Goal: Transaction & Acquisition: Book appointment/travel/reservation

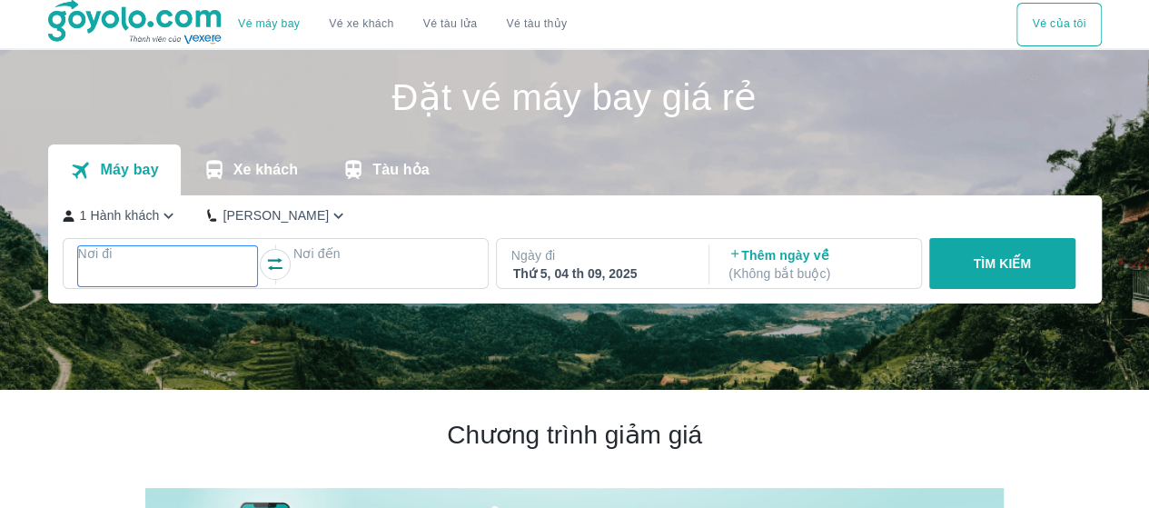
click at [156, 264] on div at bounding box center [168, 275] width 180 height 25
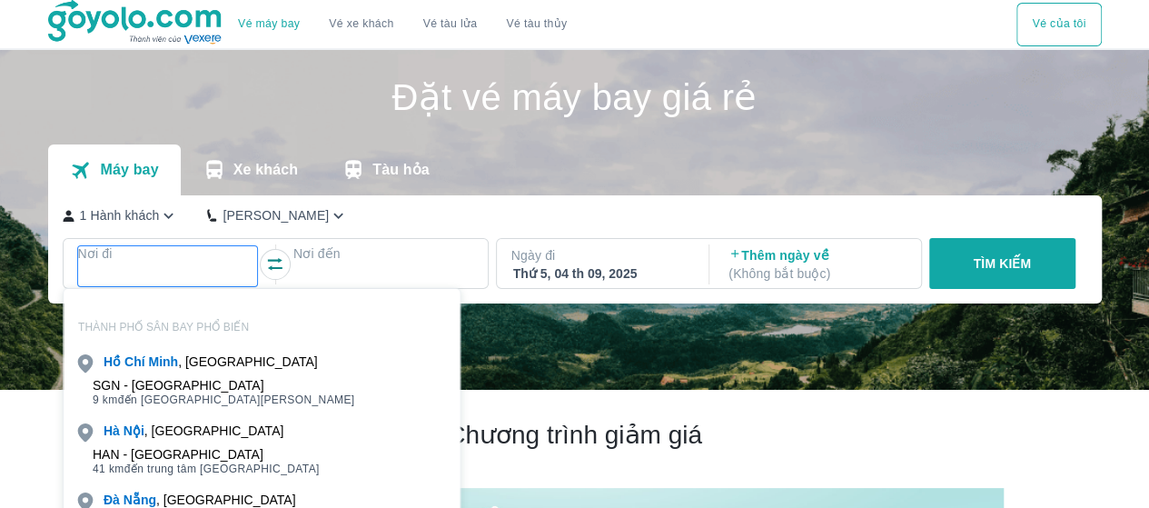
scroll to position [104, 0]
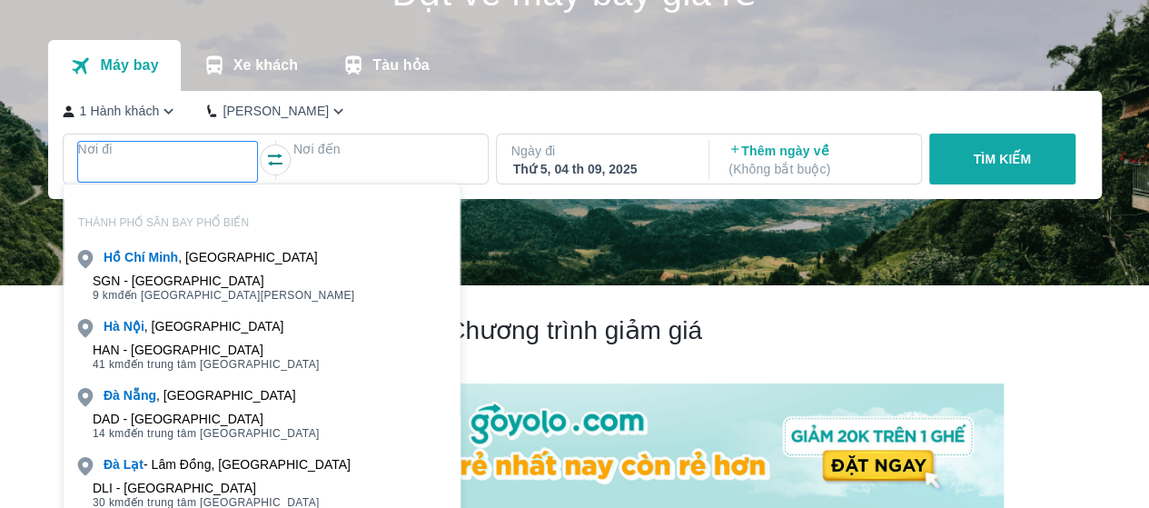
click at [134, 164] on div at bounding box center [168, 171] width 176 height 22
click at [262, 70] on p "Xe khách" at bounding box center [266, 65] width 65 height 18
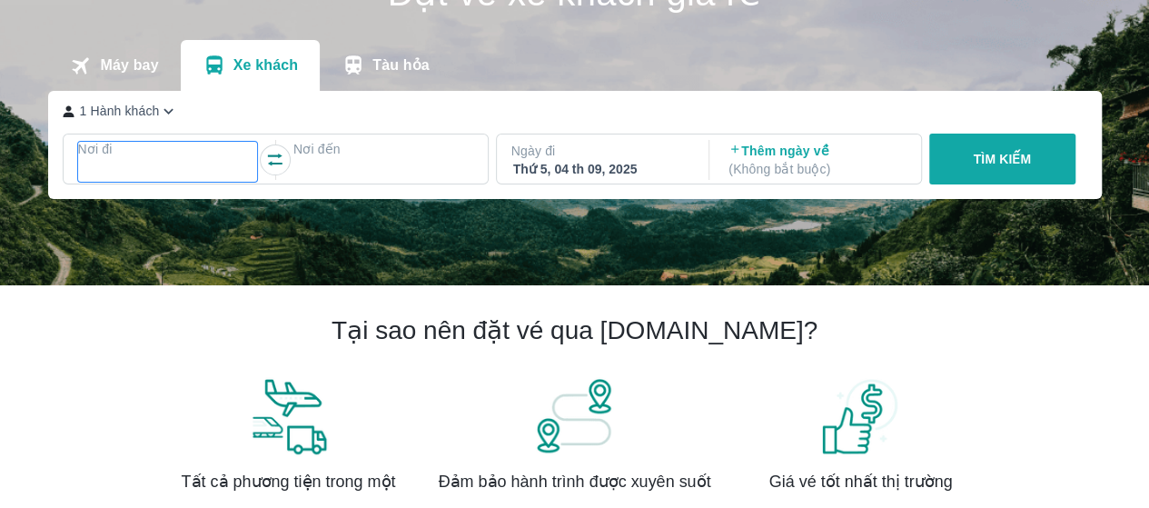
click at [174, 145] on p "Nơi đi" at bounding box center [168, 149] width 180 height 18
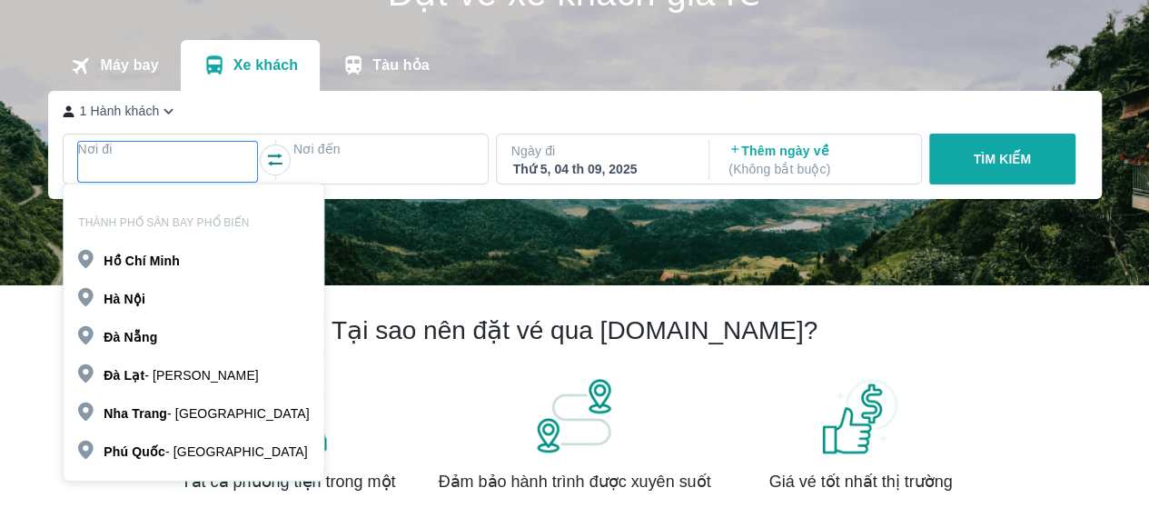
type input "v"
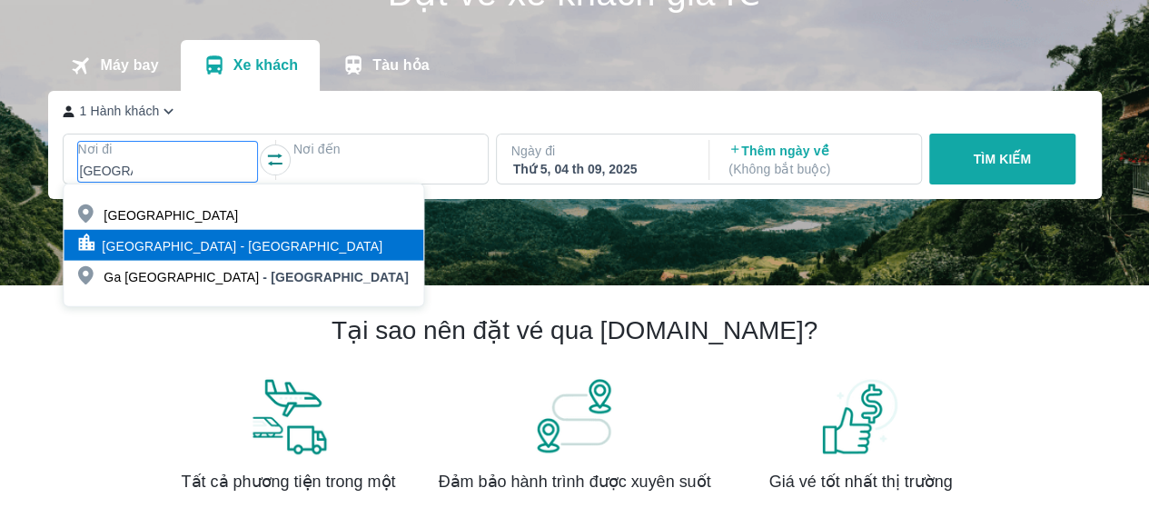
type input "[GEOGRAPHIC_DATA]"
click at [158, 252] on p "[GEOGRAPHIC_DATA] - [GEOGRAPHIC_DATA]" at bounding box center [242, 246] width 281 height 18
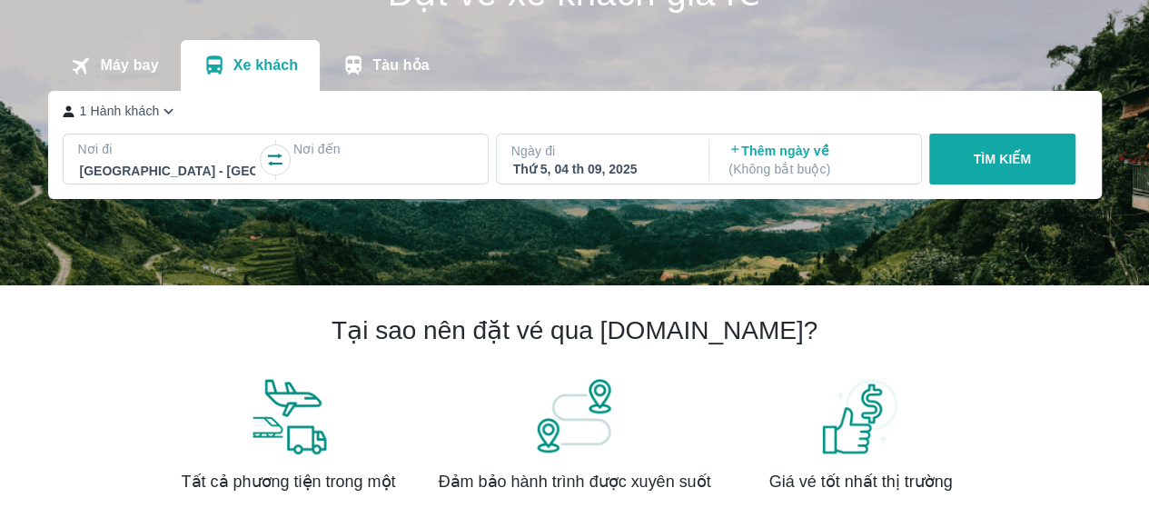
click at [318, 164] on div at bounding box center [383, 171] width 176 height 22
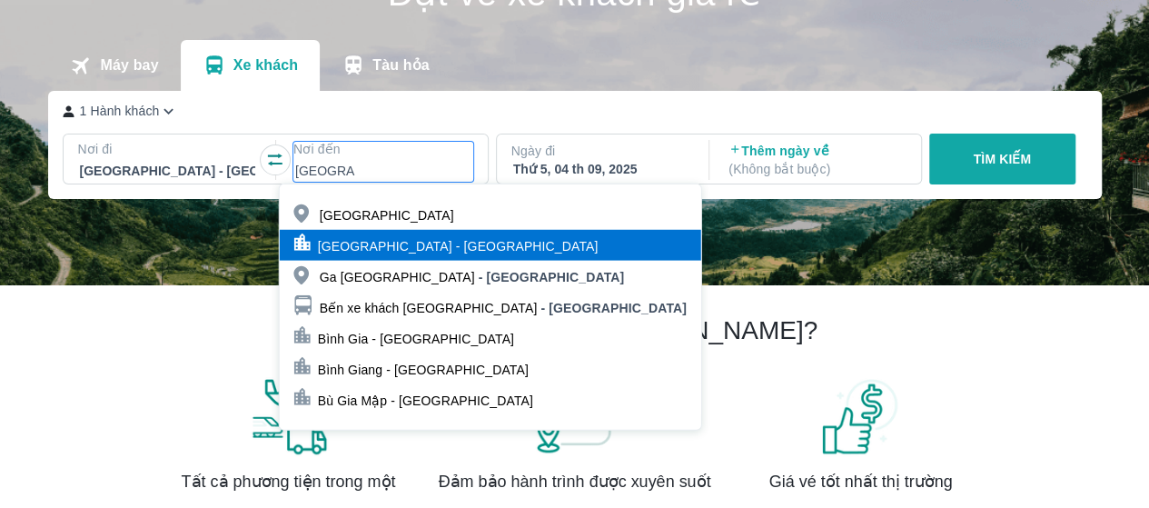
type input "[GEOGRAPHIC_DATA]"
click at [387, 250] on p "[GEOGRAPHIC_DATA] - [GEOGRAPHIC_DATA]" at bounding box center [458, 246] width 281 height 18
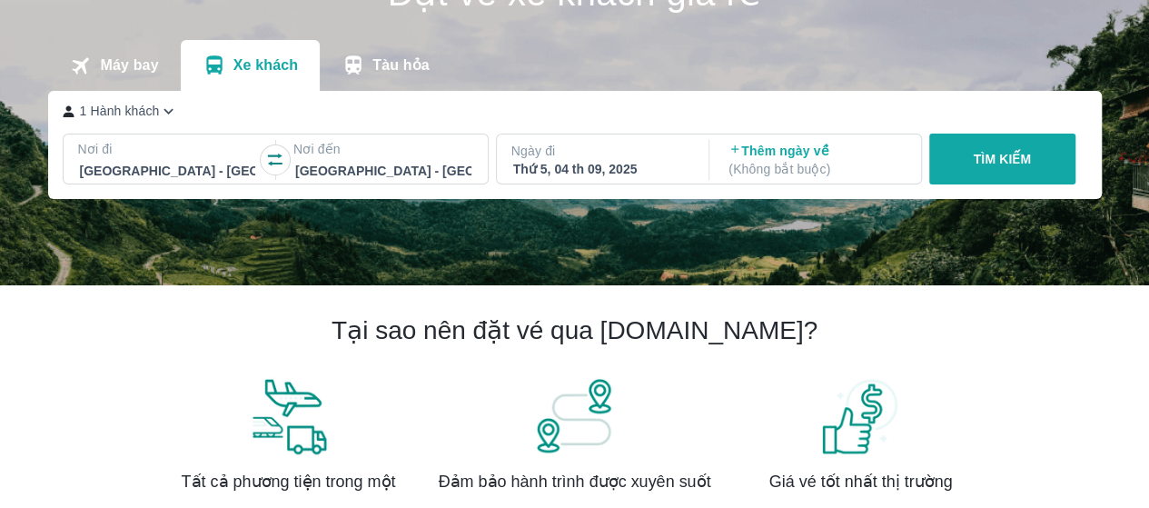
click at [609, 164] on div "Thứ 5, 04 th 09, 2025" at bounding box center [601, 169] width 176 height 18
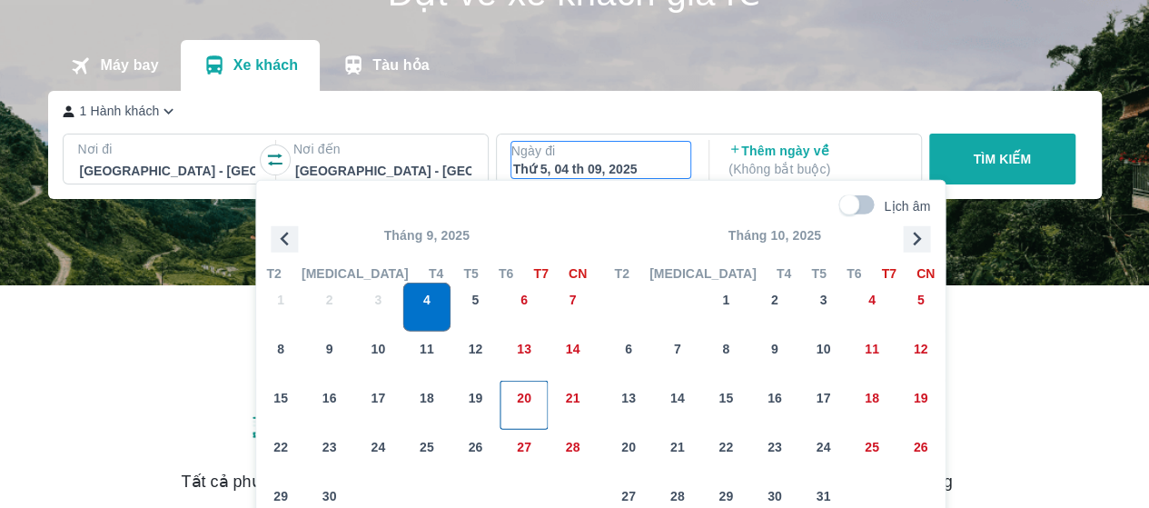
click at [510, 403] on div "20" at bounding box center [524, 405] width 47 height 47
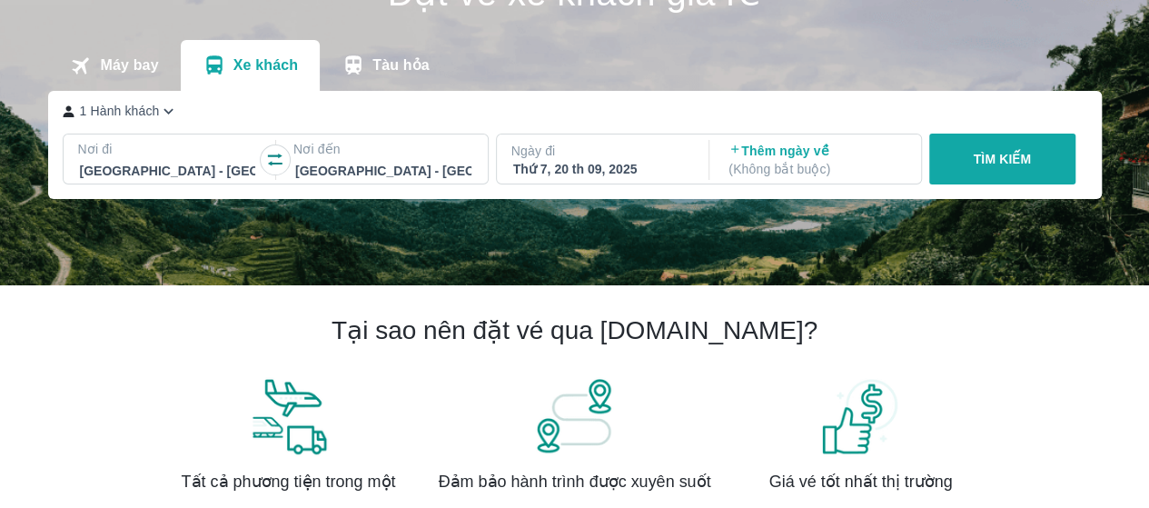
click at [1011, 161] on p "TÌM KIẾM" at bounding box center [1002, 159] width 58 height 18
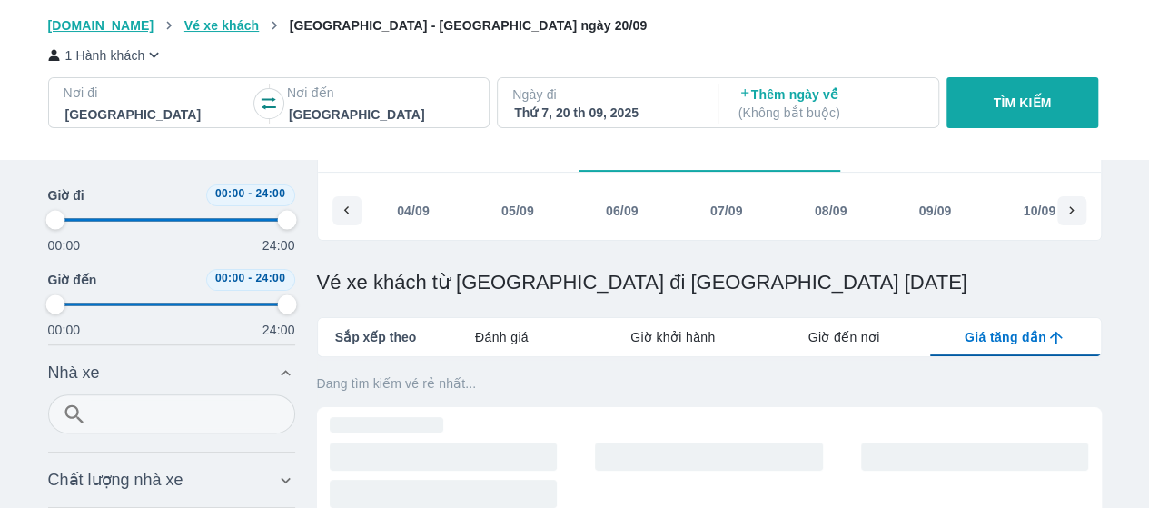
type input "97.9166666666667"
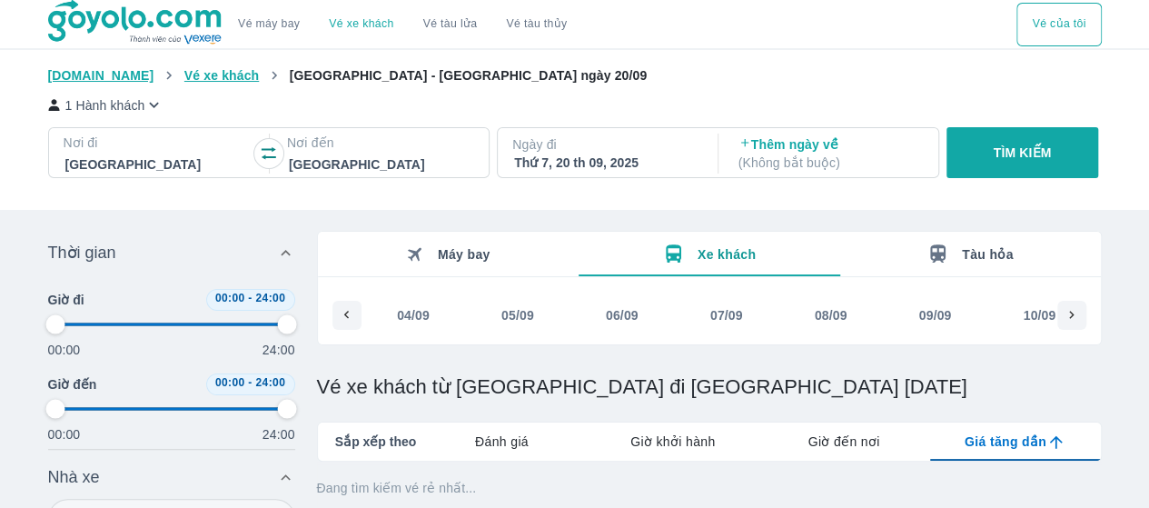
type input "97.9166666666667"
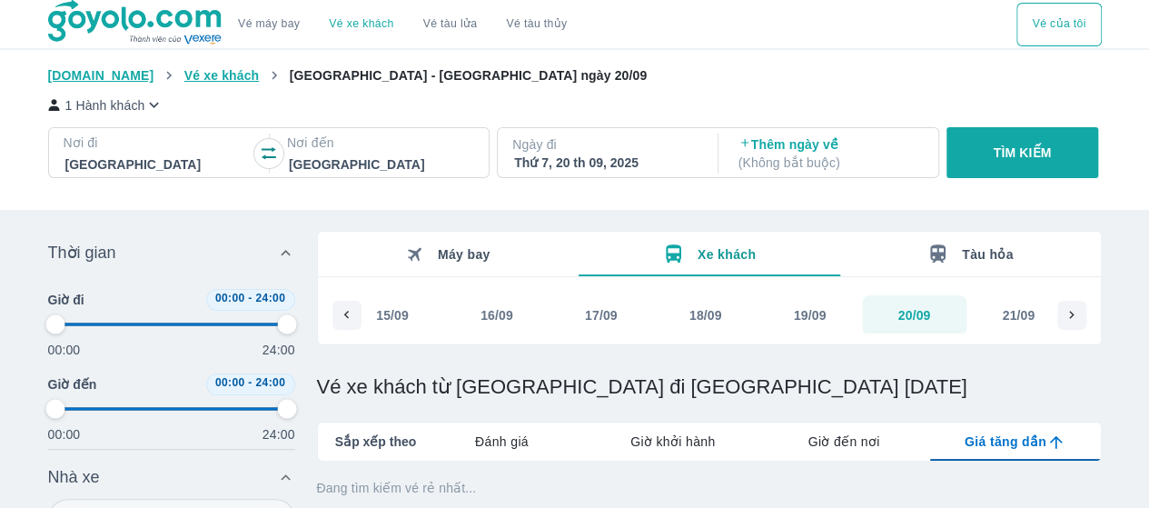
type input "97.9166666666667"
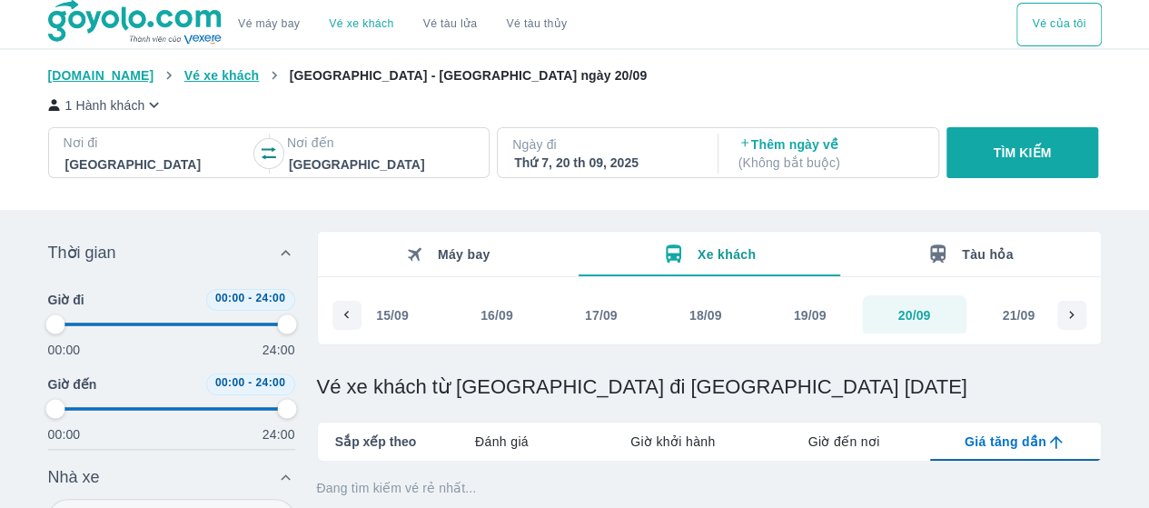
type input "97.9166666666667"
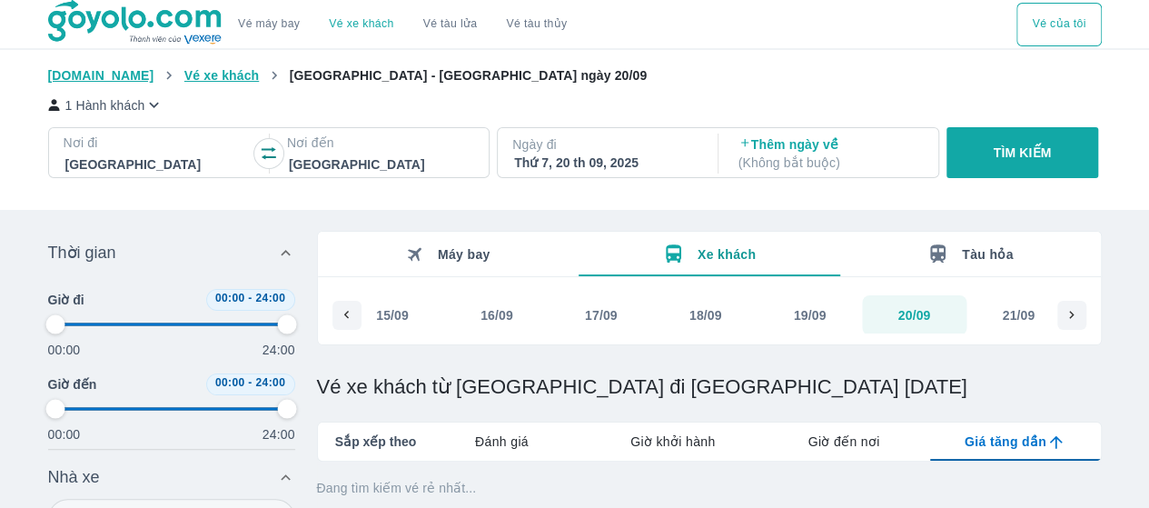
type input "97.9166666666667"
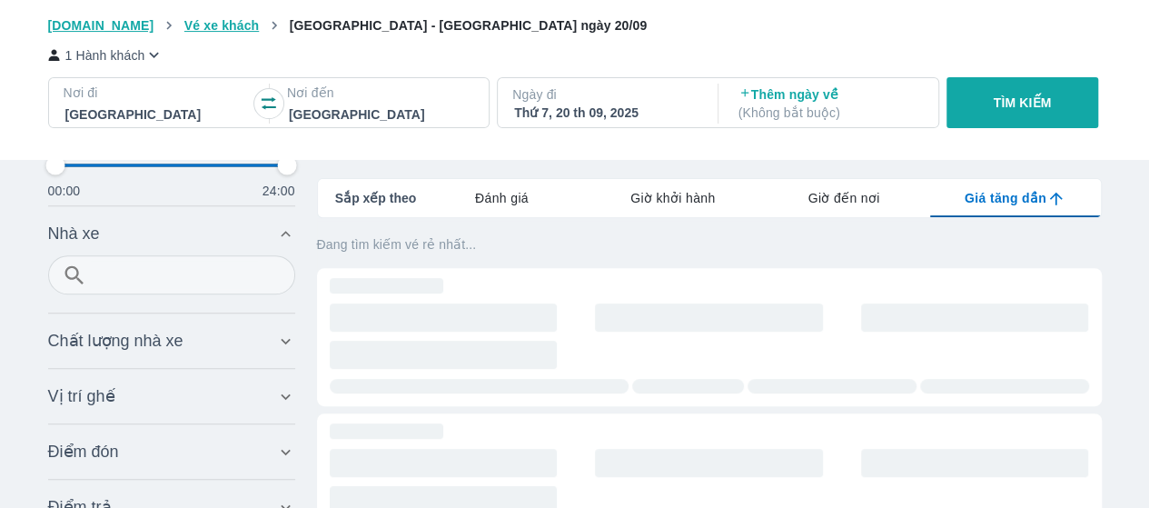
scroll to position [273, 0]
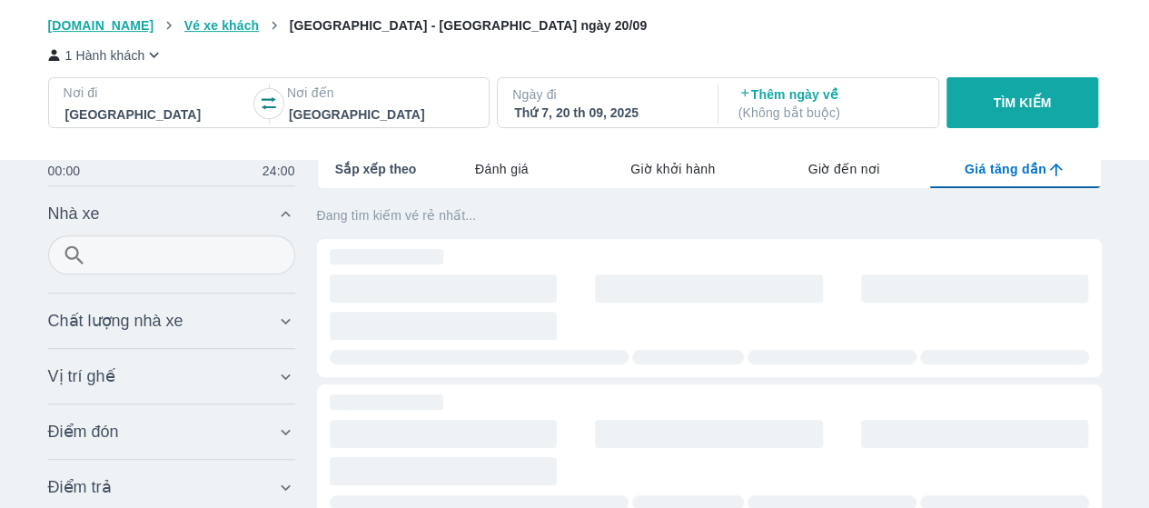
click at [409, 215] on p "Đang tìm kiếm vé rẻ nhất..." at bounding box center [709, 215] width 785 height 18
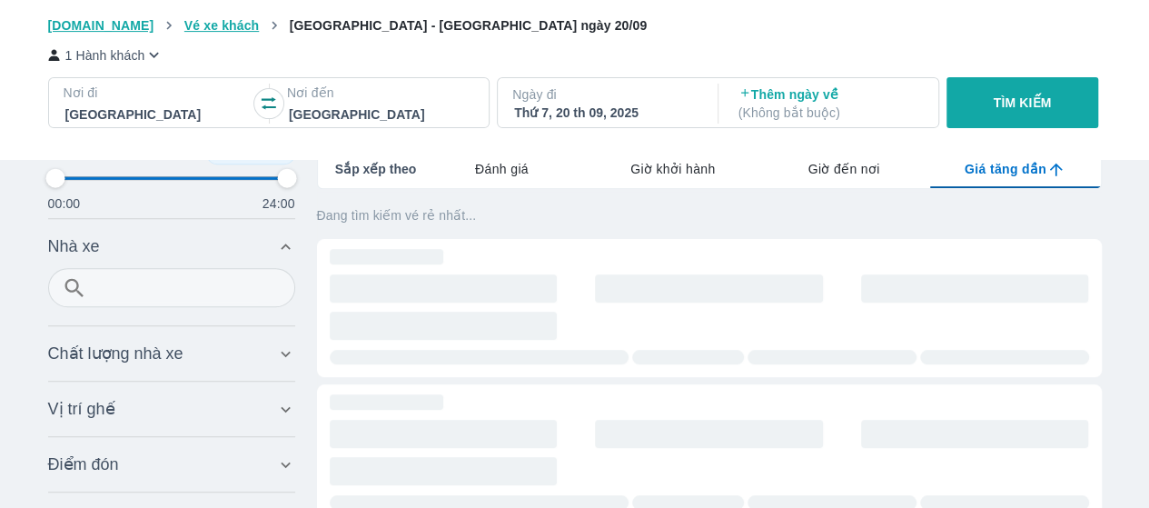
scroll to position [0, 0]
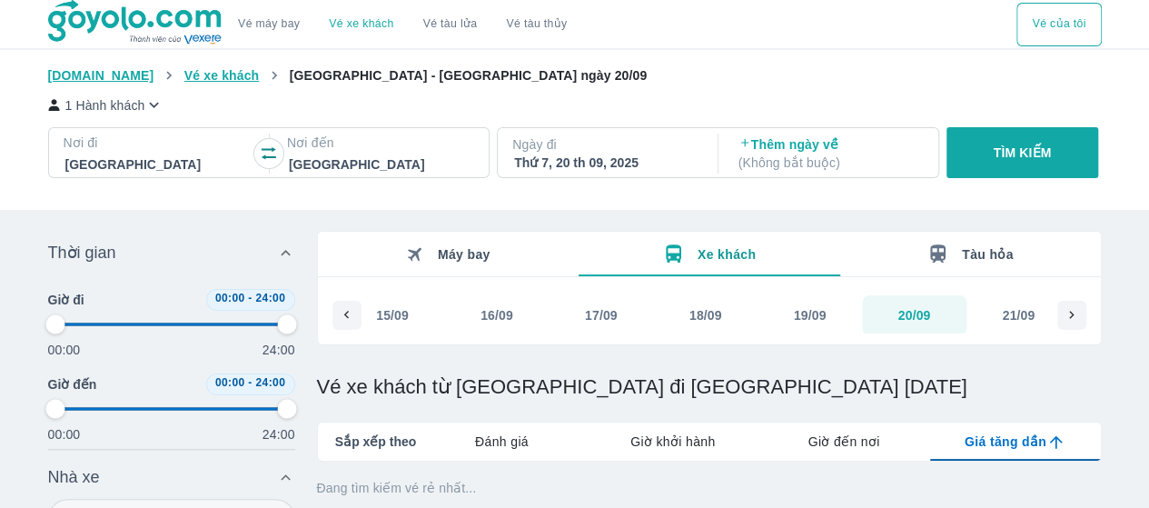
click at [976, 157] on button "TÌM KIẾM" at bounding box center [1023, 152] width 152 height 51
type input "97.9166666666667"
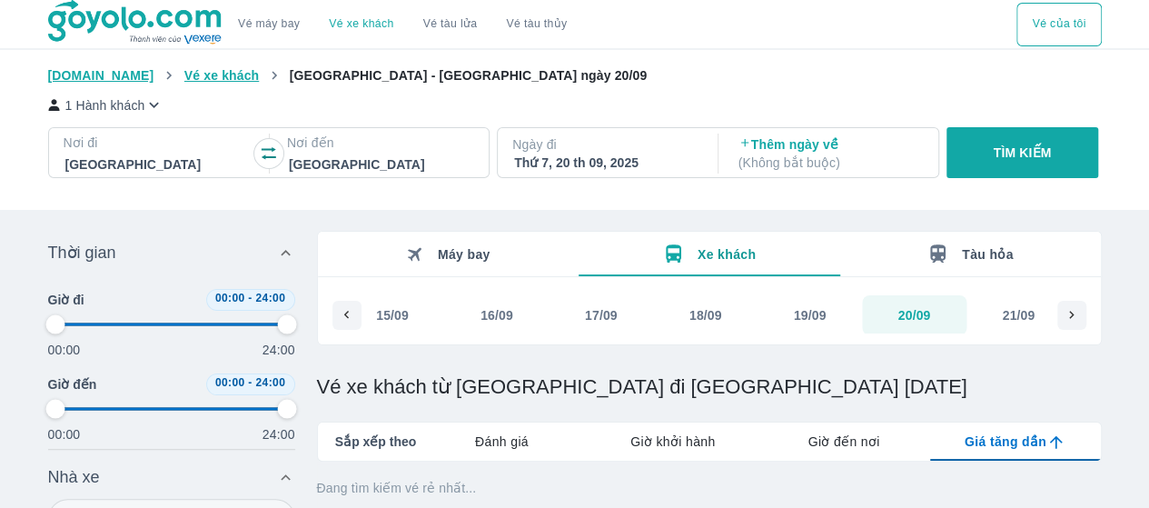
type input "97.9166666666667"
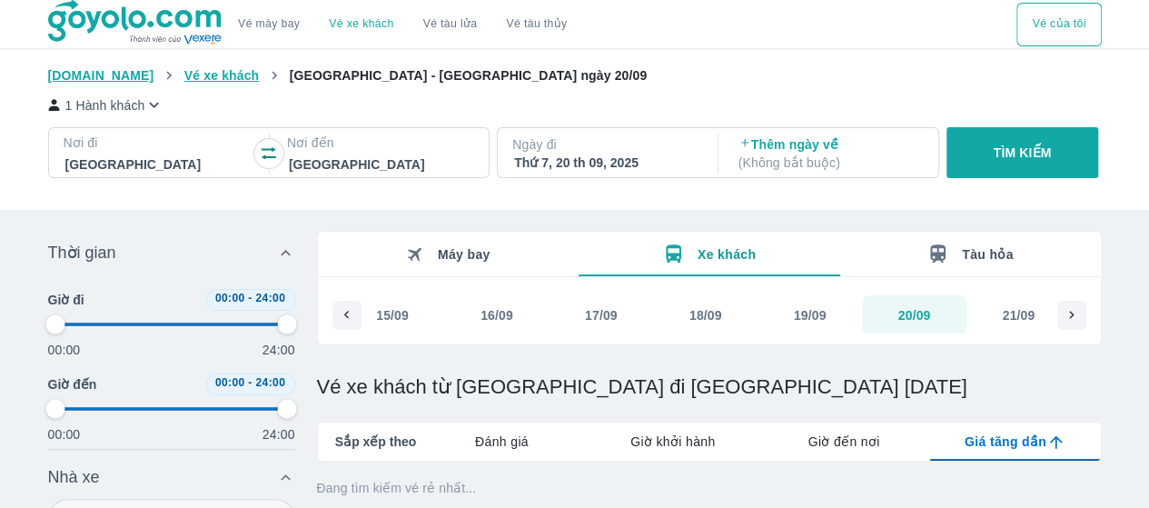
type input "97.9166666666667"
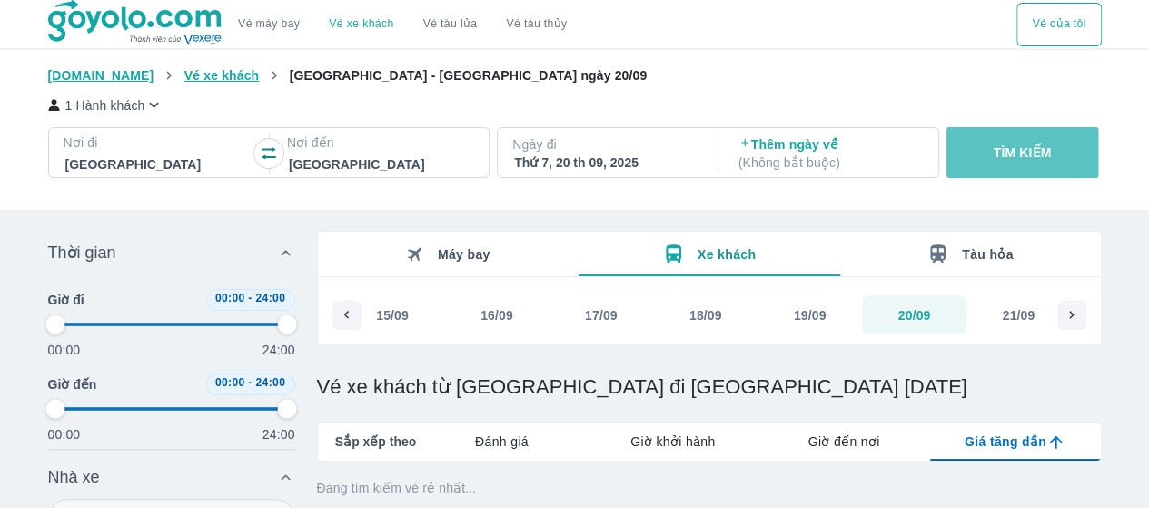
click at [976, 157] on button "TÌM KIẾM" at bounding box center [1023, 152] width 152 height 51
type input "97.9166666666667"
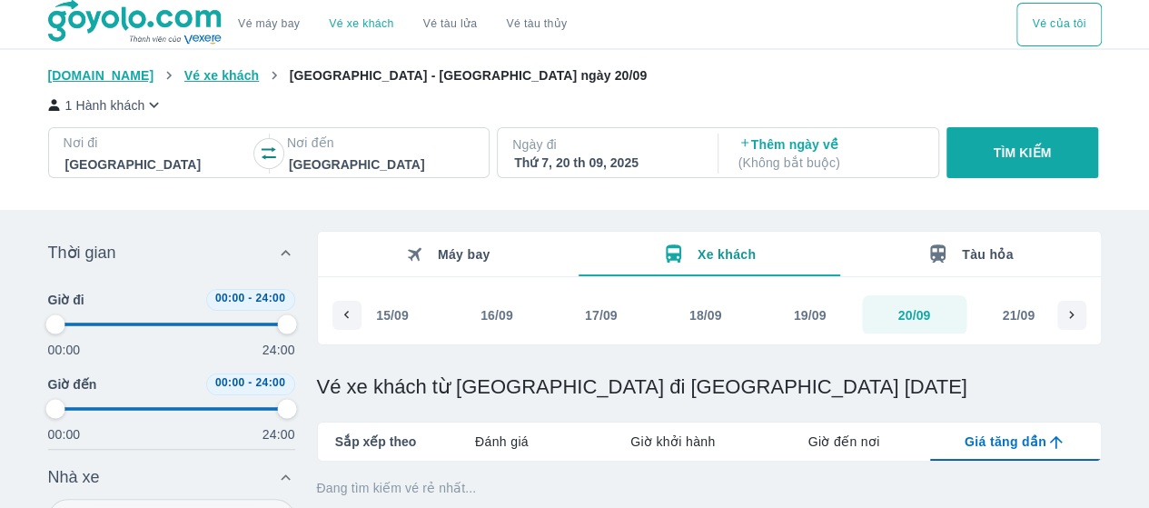
type input "97.9166666666667"
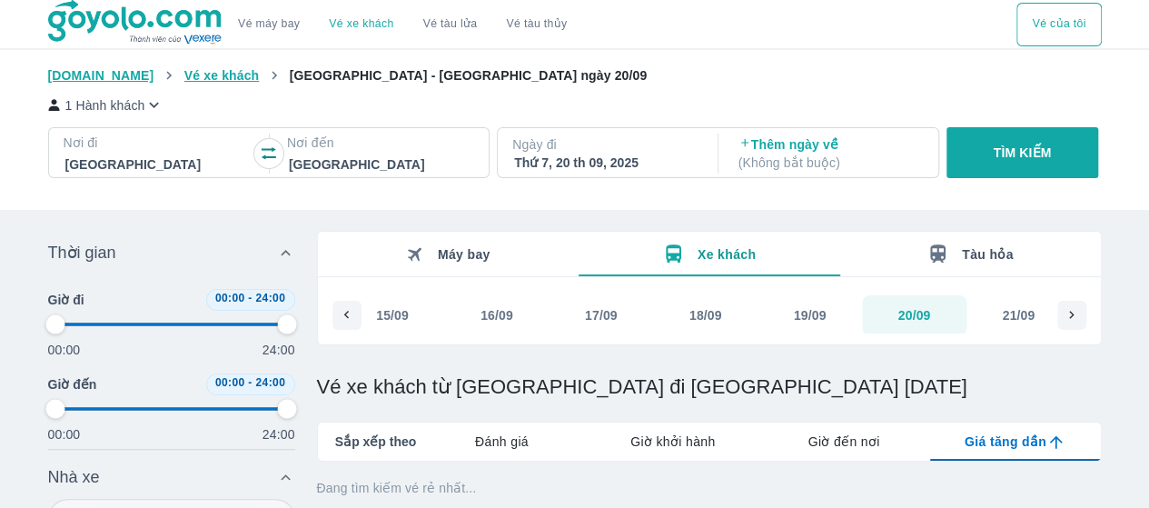
type input "97.9166666666667"
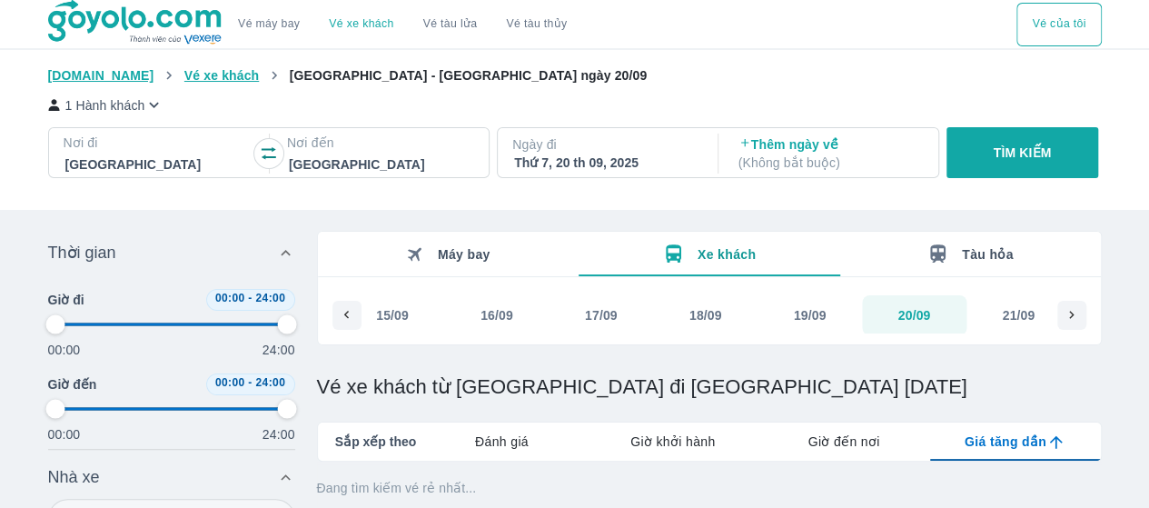
click at [603, 163] on div "Thứ 7, 20 th 09, 2025" at bounding box center [606, 163] width 184 height 18
type input "97.9166666666667"
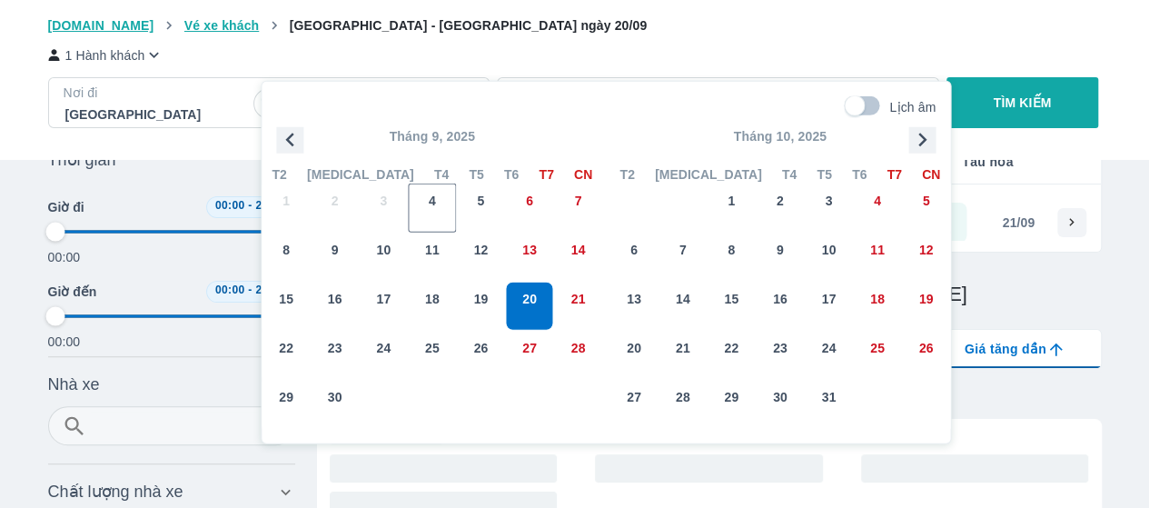
scroll to position [104, 0]
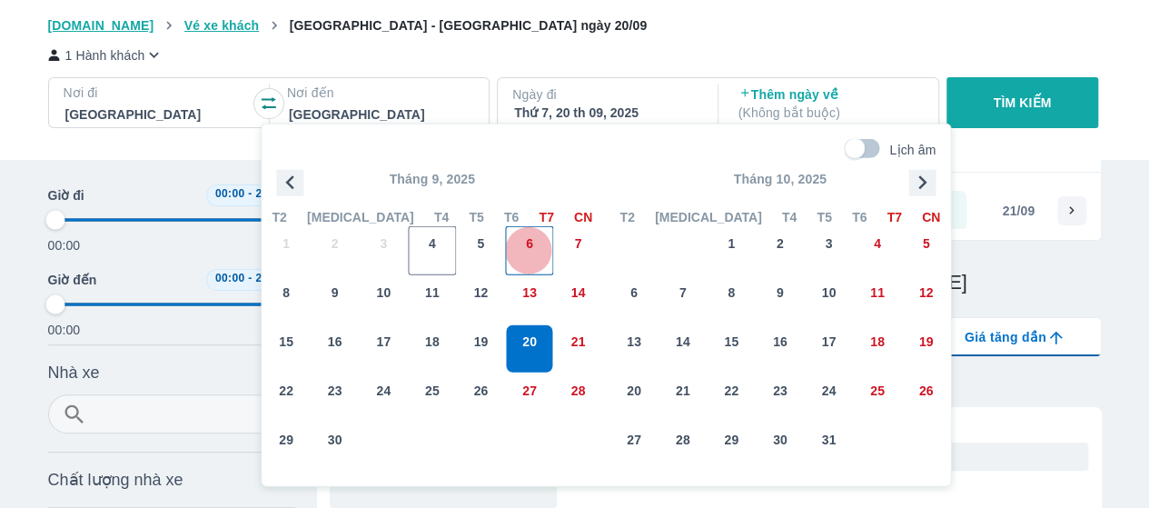
click at [524, 250] on div "6" at bounding box center [529, 250] width 47 height 47
type input "97.9166666666667"
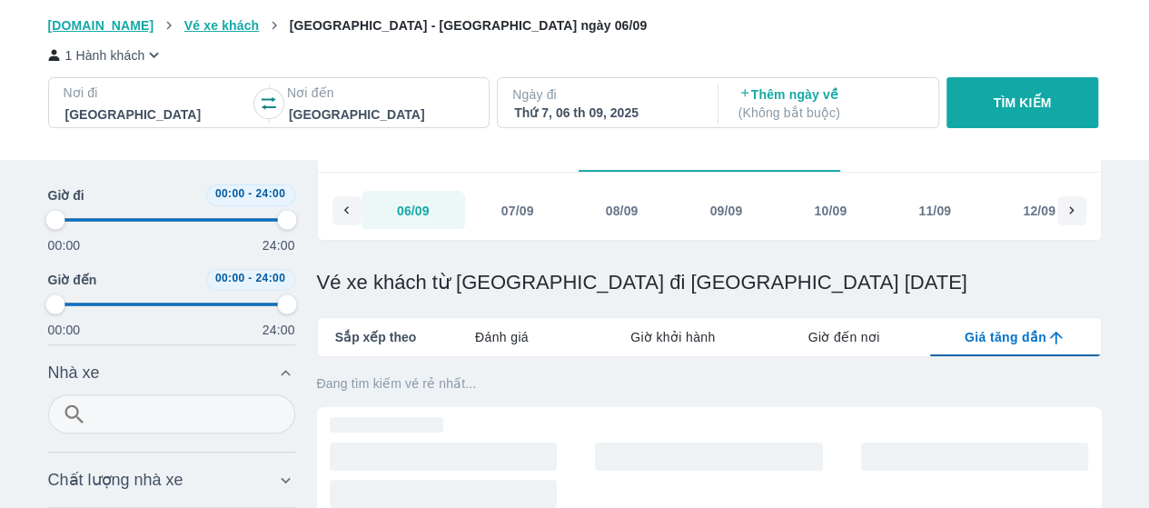
type input "97.9166666666667"
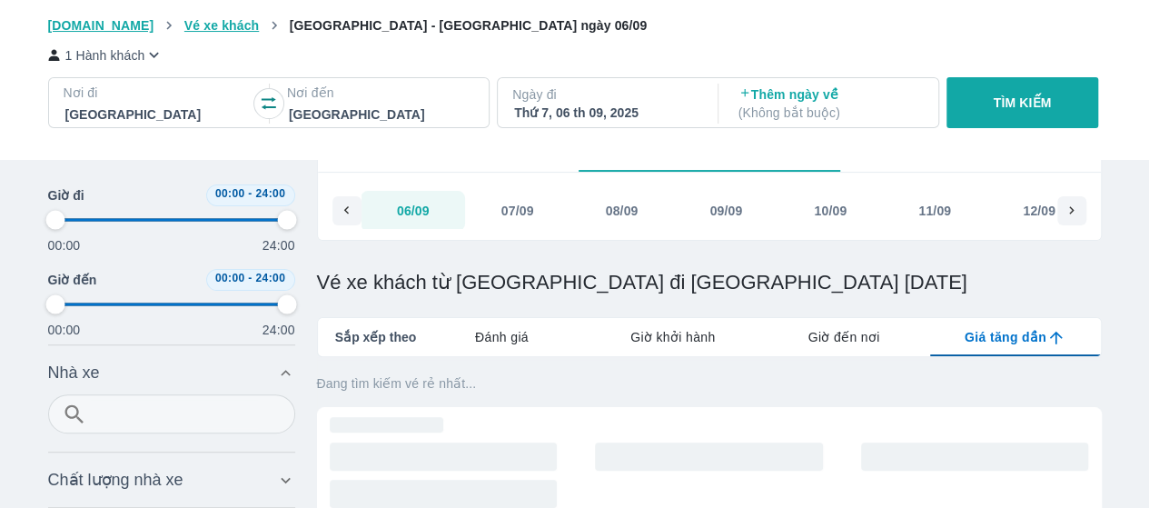
click at [1024, 122] on button "TÌM KIẾM" at bounding box center [1023, 102] width 152 height 51
type input "97.9166666666667"
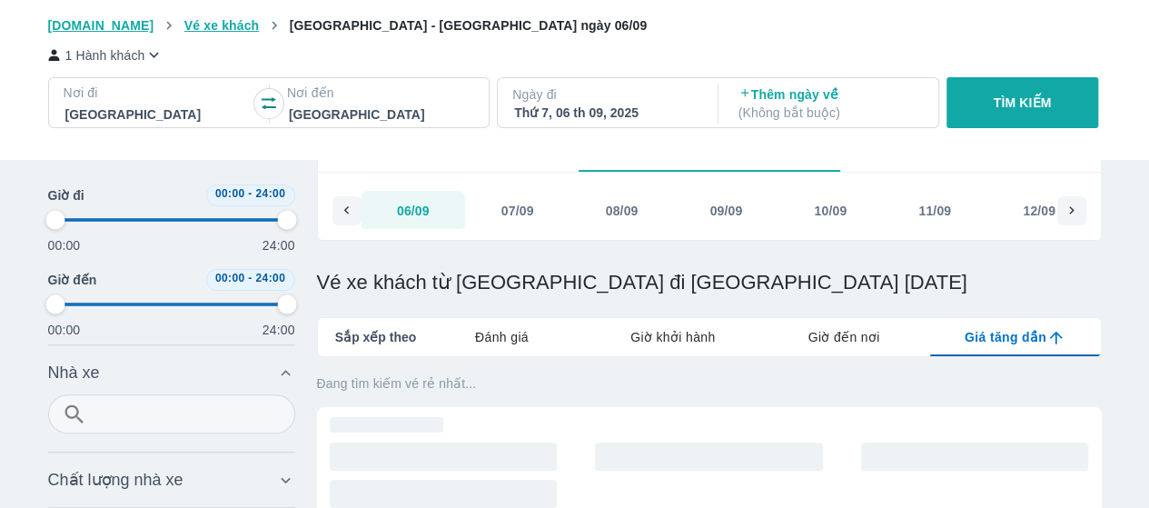
type input "97.9166666666667"
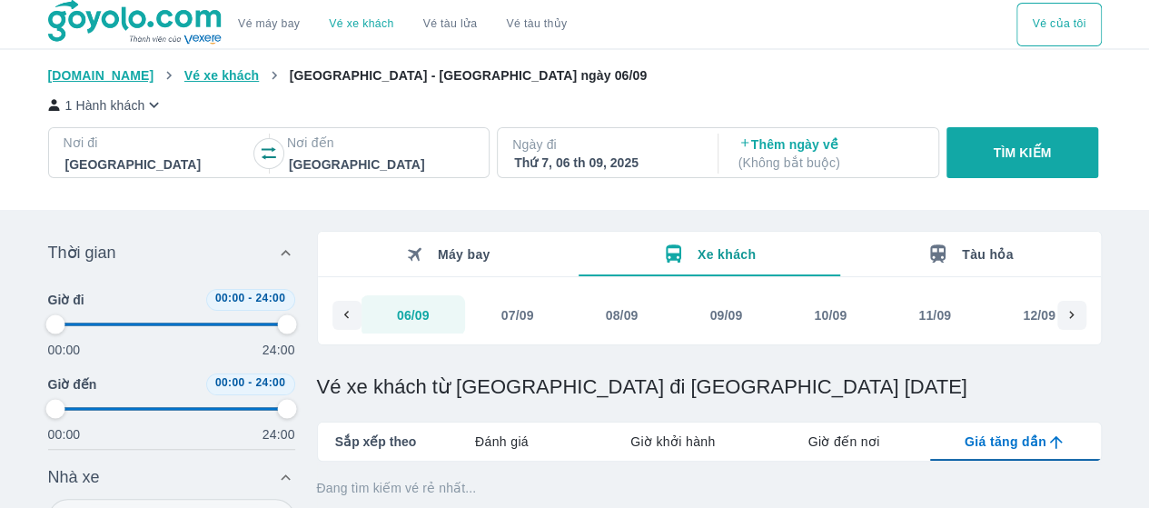
type input "97.9166666666667"
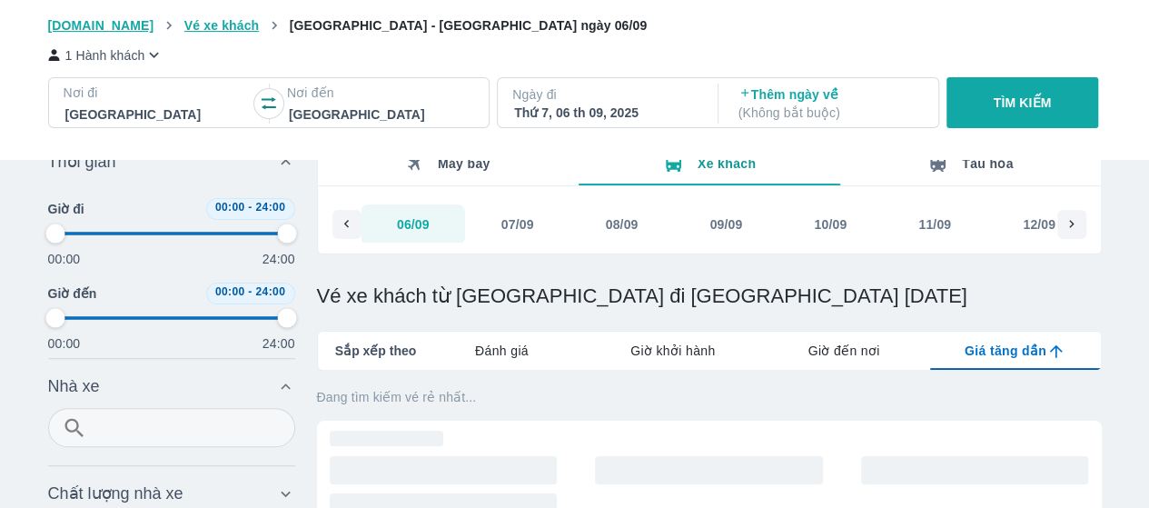
scroll to position [182, 0]
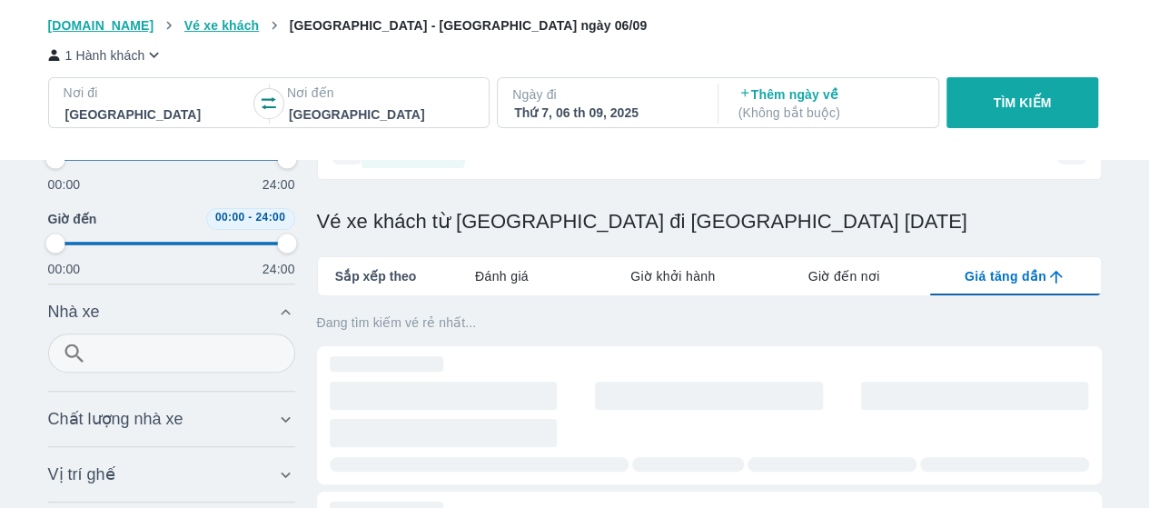
type input "97.9166666666667"
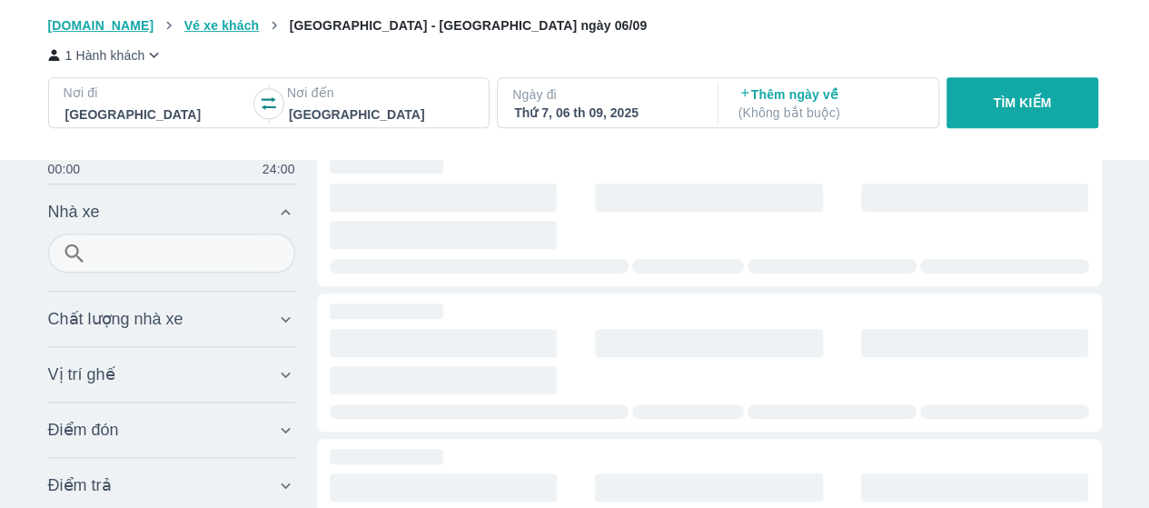
scroll to position [0, 0]
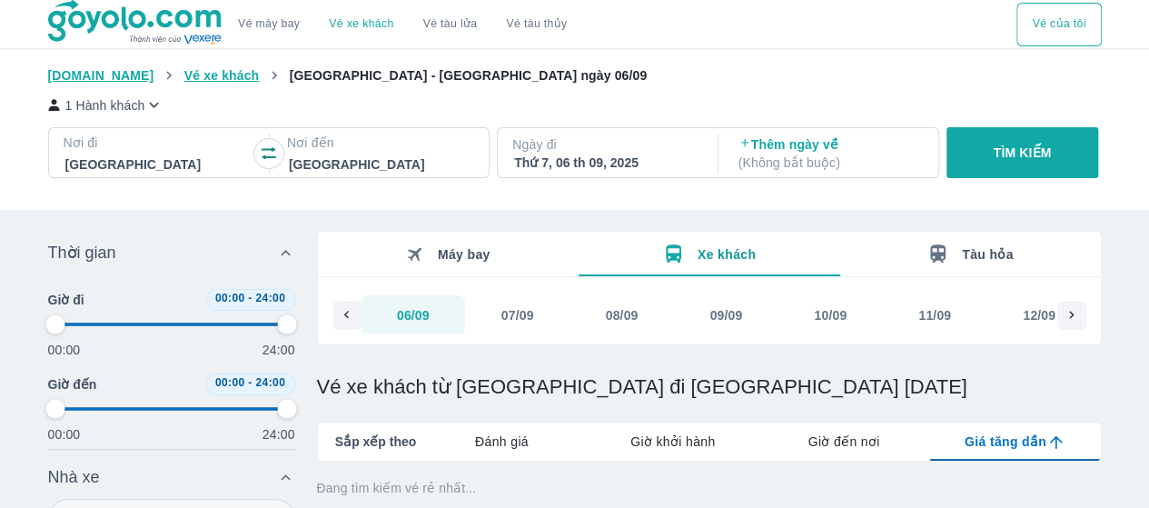
type input "97.9166666666667"
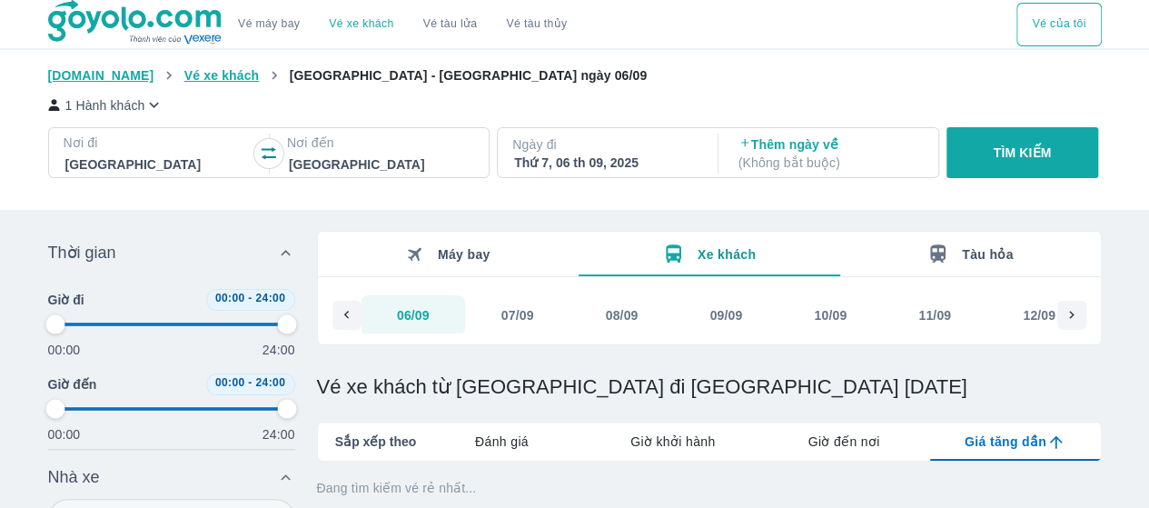
type input "97.9166666666667"
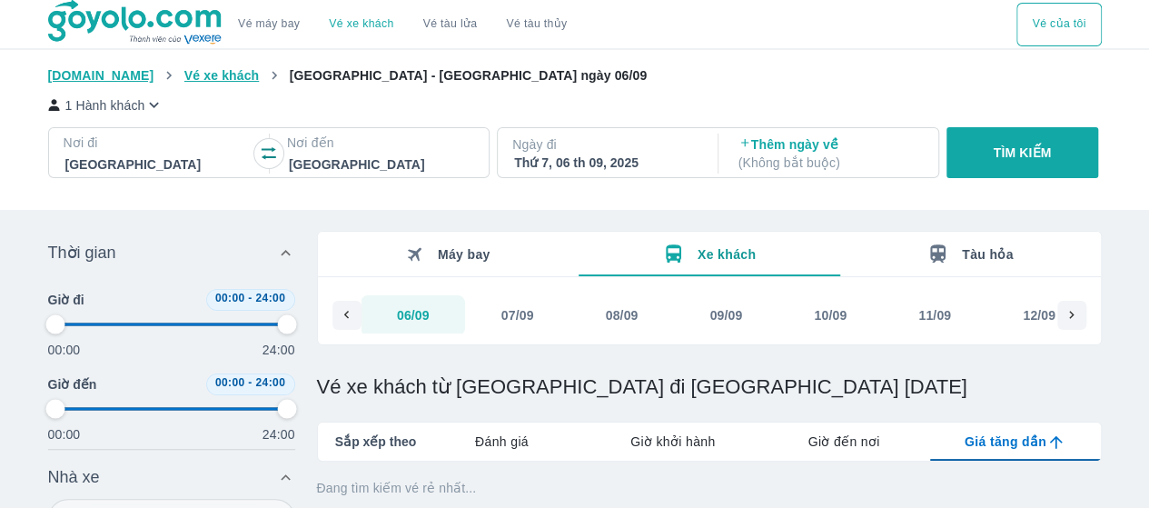
type input "97.9166666666667"
